Goal: Transaction & Acquisition: Purchase product/service

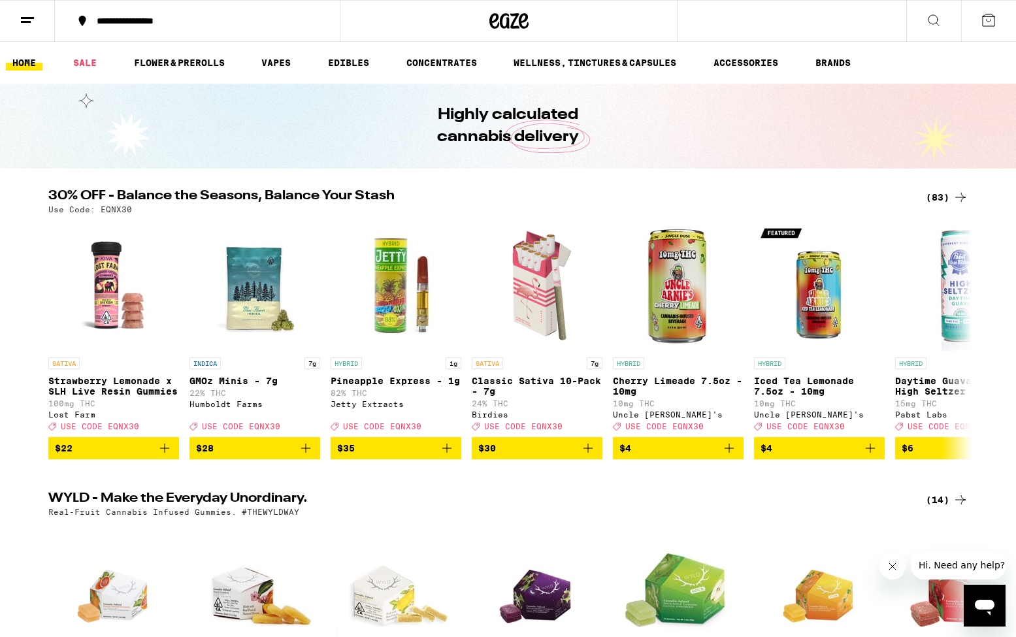
scroll to position [1, 1]
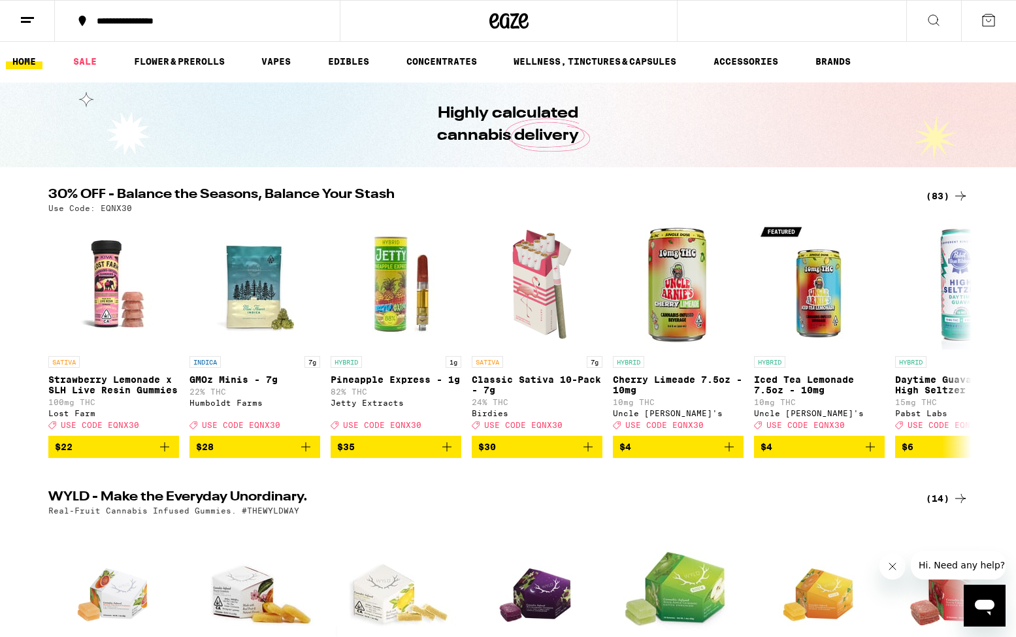
click at [938, 196] on div "(83)" at bounding box center [947, 196] width 42 height 16
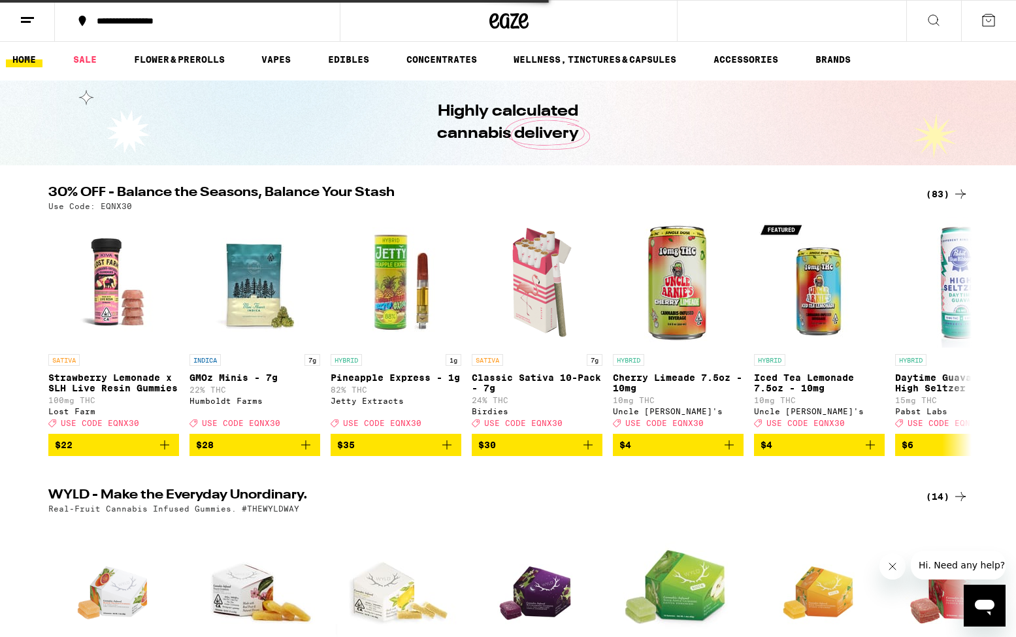
scroll to position [3, 1]
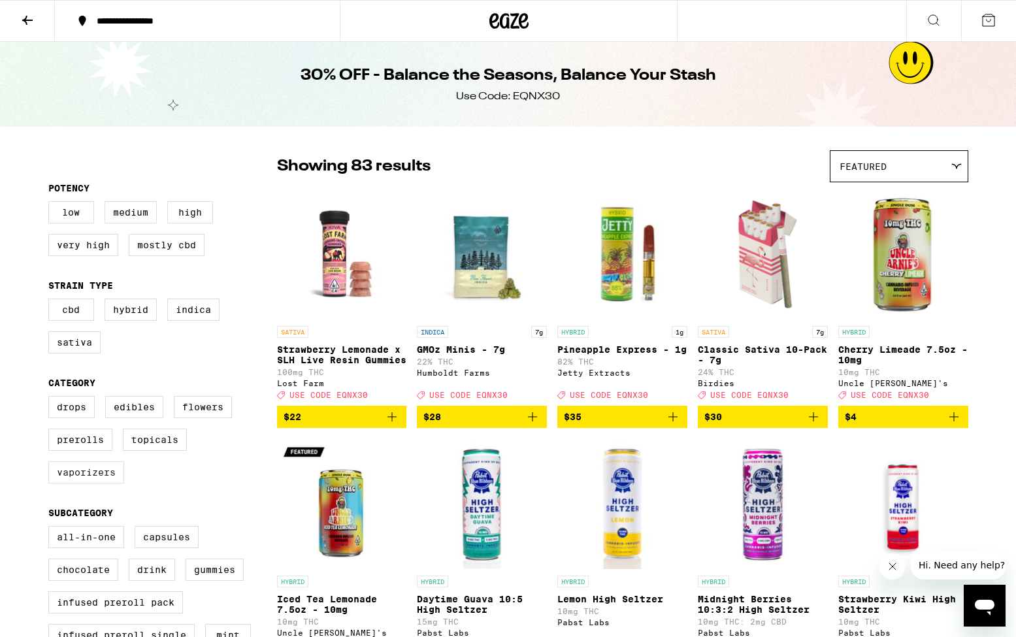
click at [91, 484] on label "Vaporizers" at bounding box center [86, 472] width 76 height 22
click at [52, 399] on input "Vaporizers" at bounding box center [51, 398] width 1 height 1
checkbox input "true"
